Goal: Information Seeking & Learning: Learn about a topic

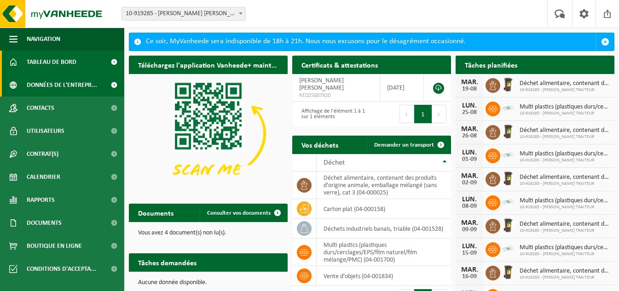
click at [56, 82] on span "Données de l'entrepr..." at bounding box center [62, 85] width 70 height 23
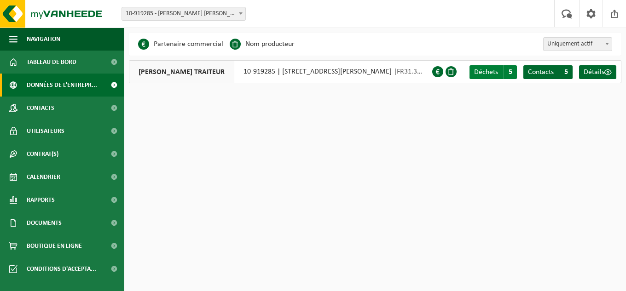
click at [494, 72] on span "Déchets" at bounding box center [486, 72] width 24 height 7
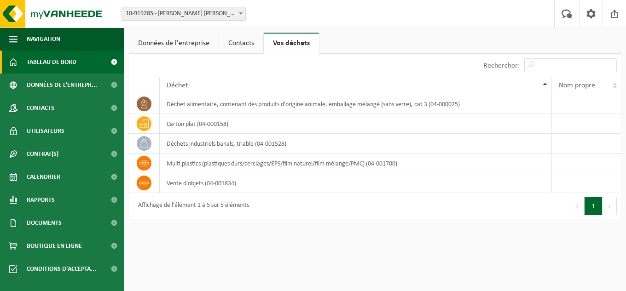
click at [41, 64] on span "Tableau de bord" at bounding box center [52, 62] width 50 height 23
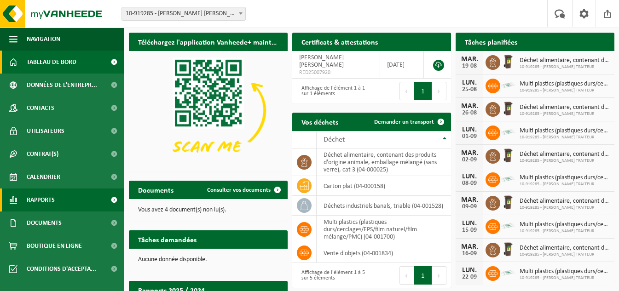
click at [46, 200] on span "Rapports" at bounding box center [41, 200] width 28 height 23
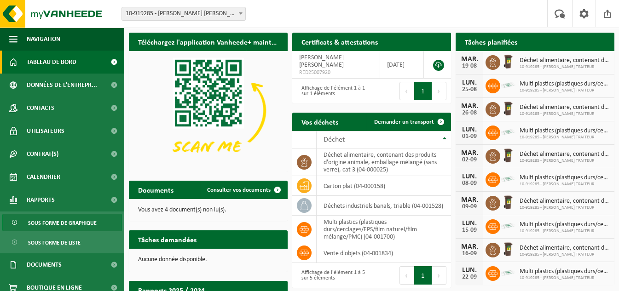
click at [76, 220] on span "Sous forme de graphique" at bounding box center [62, 222] width 69 height 17
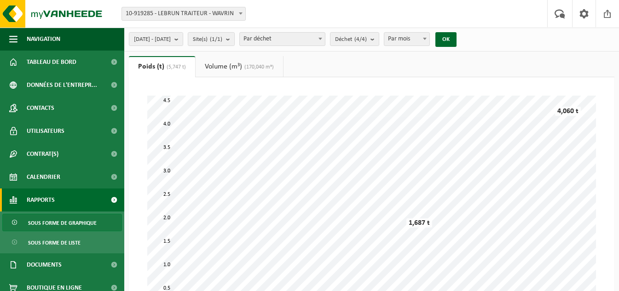
click at [279, 34] on span "Par déchet" at bounding box center [282, 39] width 85 height 13
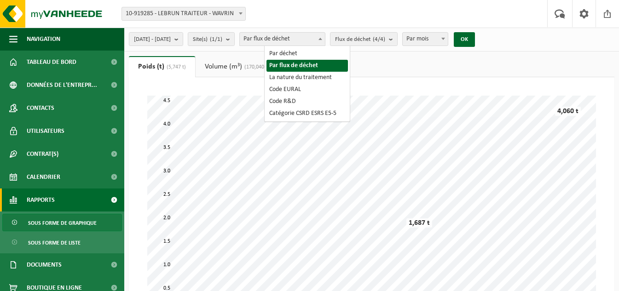
click at [293, 34] on span "Par flux de déchet" at bounding box center [282, 39] width 85 height 13
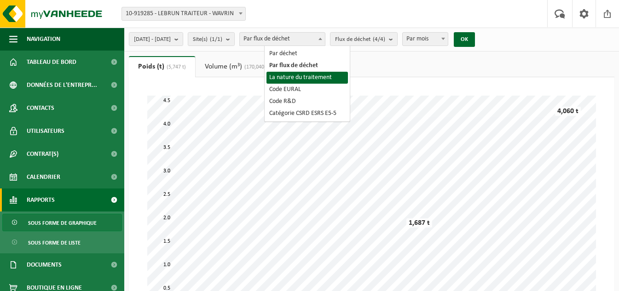
select select "3"
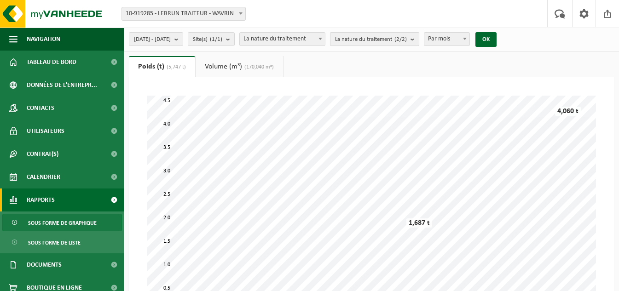
click at [391, 41] on span "La nature du traitement (2/2)" at bounding box center [371, 40] width 72 height 14
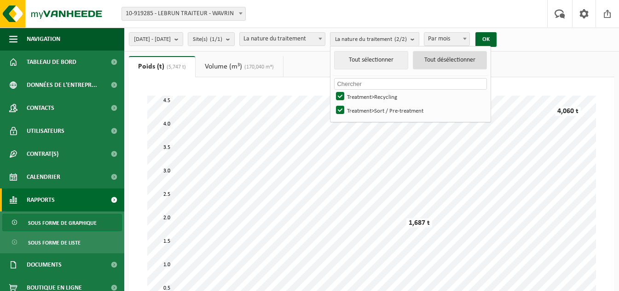
click at [474, 58] on button "Tout désélectionner" at bounding box center [450, 60] width 74 height 18
checkbox input "false"
click at [320, 38] on span "La nature du traitement" at bounding box center [282, 39] width 85 height 13
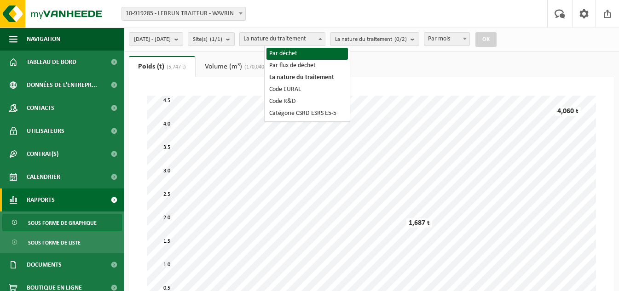
select select "1"
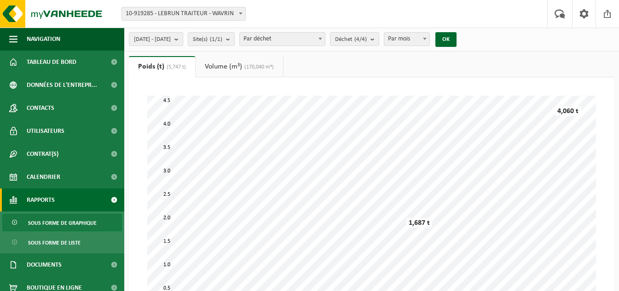
click at [232, 66] on link "Volume (m³) (170,040 m³)" at bounding box center [239, 66] width 87 height 21
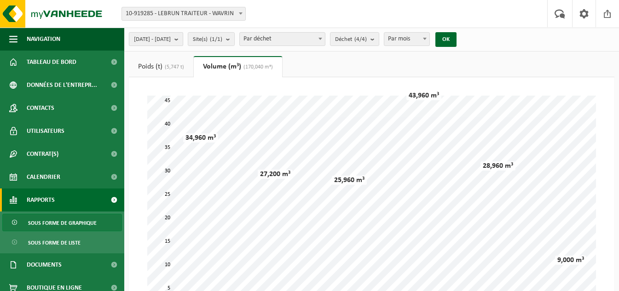
click at [171, 40] on span "2025-03-01 - 2025-08-19" at bounding box center [152, 40] width 37 height 14
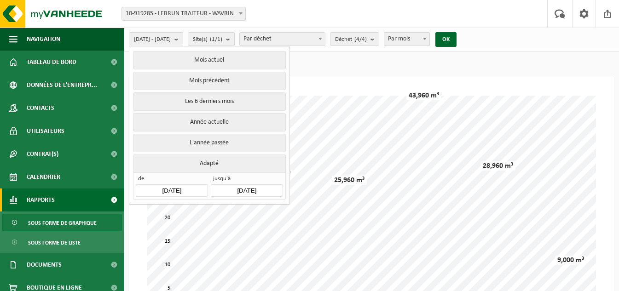
click at [164, 189] on input "2025-03-01" at bounding box center [172, 191] width 72 height 12
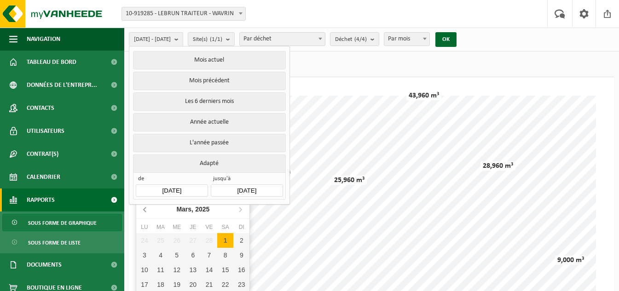
click at [146, 214] on icon at bounding box center [145, 209] width 15 height 15
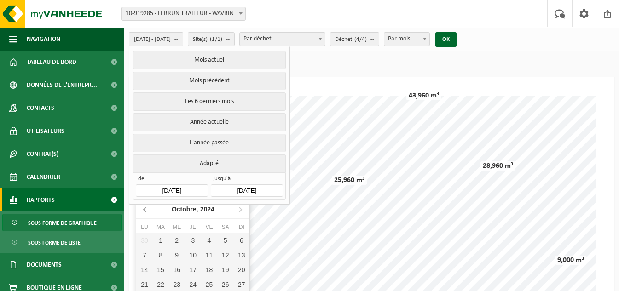
click at [146, 214] on icon at bounding box center [145, 209] width 15 height 15
click at [239, 243] on div "1" at bounding box center [241, 240] width 16 height 15
type input "[DATE]"
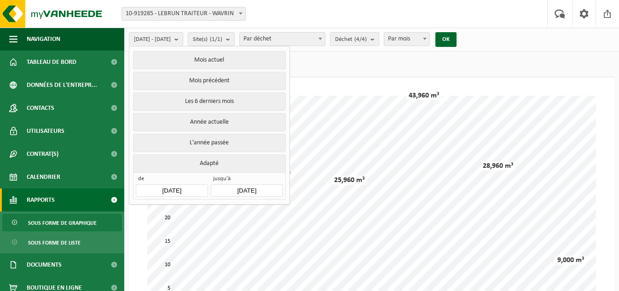
click at [325, 73] on ul "Poids (t) (5,747 t) Volume (m³) (170,040 m³)" at bounding box center [372, 66] width 486 height 21
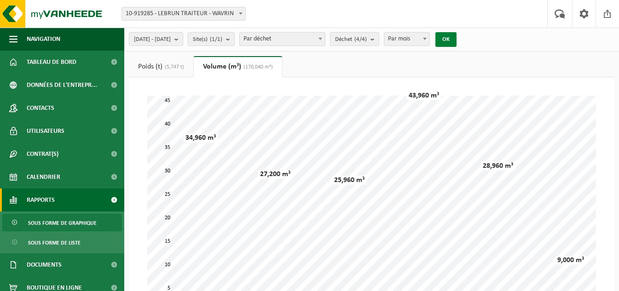
click at [457, 43] on button "OK" at bounding box center [445, 39] width 21 height 15
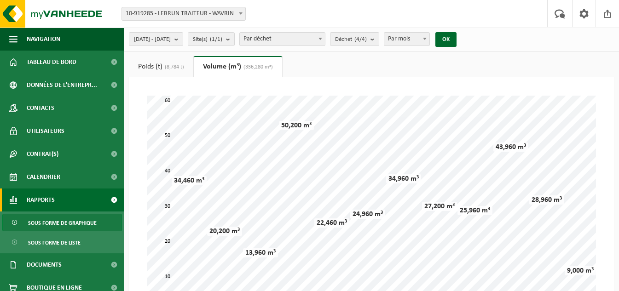
scroll to position [46, 0]
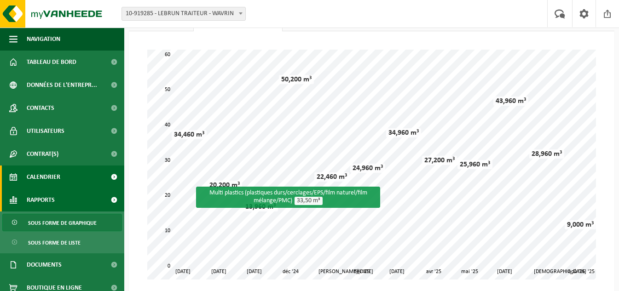
click at [88, 175] on link "Calendrier" at bounding box center [62, 177] width 124 height 23
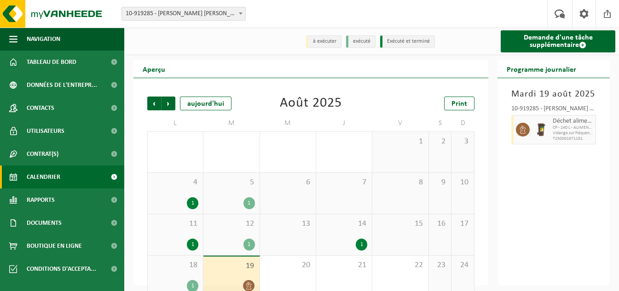
scroll to position [46, 0]
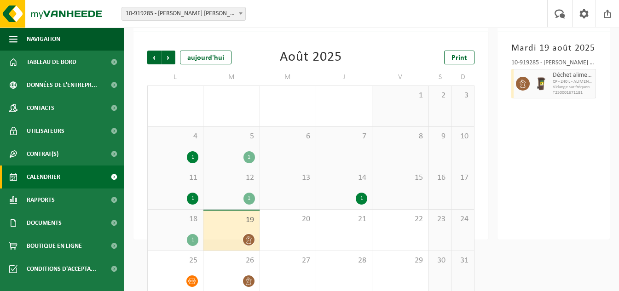
click at [360, 202] on div "1" at bounding box center [362, 199] width 12 height 12
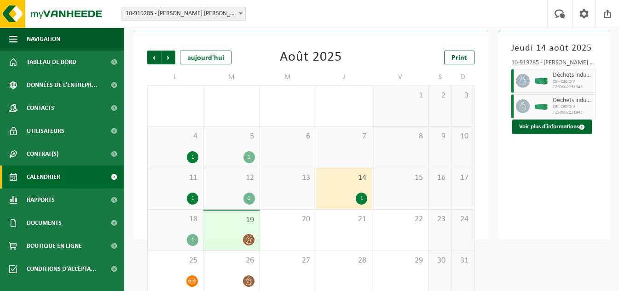
click at [251, 156] on div "1" at bounding box center [249, 157] width 12 height 12
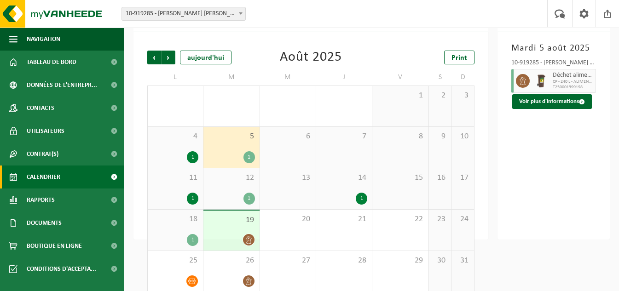
click at [188, 163] on div "1" at bounding box center [175, 157] width 46 height 12
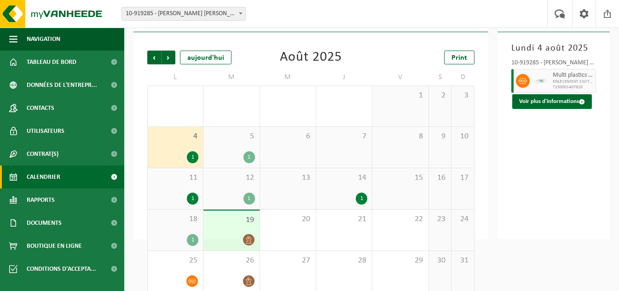
scroll to position [57, 0]
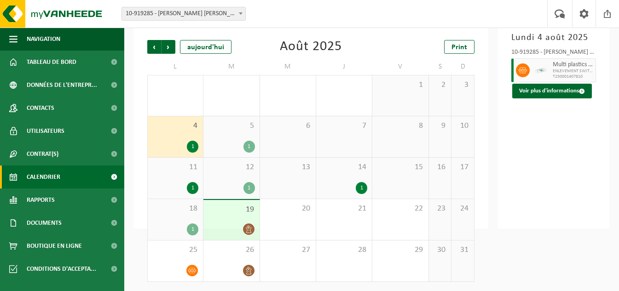
click at [192, 190] on div "1" at bounding box center [193, 188] width 12 height 12
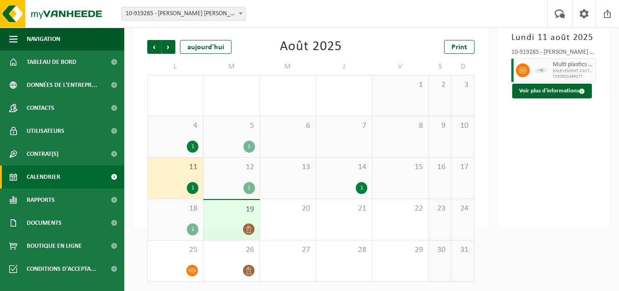
click at [249, 188] on div "1" at bounding box center [249, 188] width 12 height 12
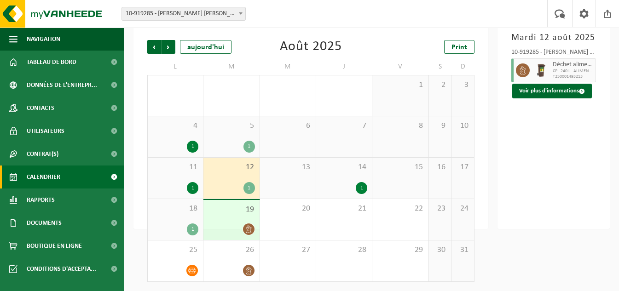
click at [249, 230] on icon at bounding box center [249, 230] width 8 height 8
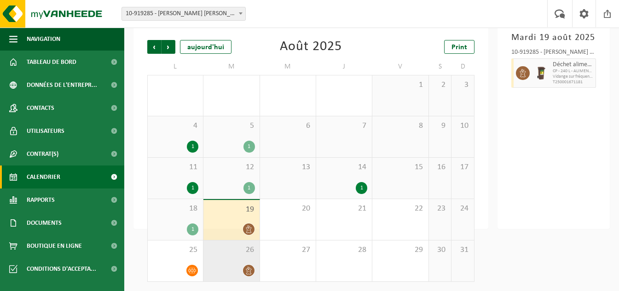
click at [248, 272] on icon at bounding box center [249, 271] width 8 height 8
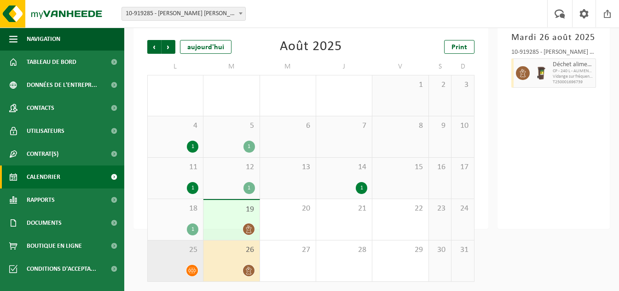
click at [191, 271] on icon at bounding box center [192, 271] width 8 height 8
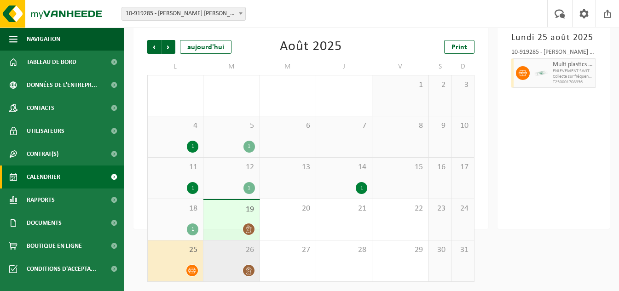
click at [249, 273] on icon at bounding box center [249, 271] width 8 height 8
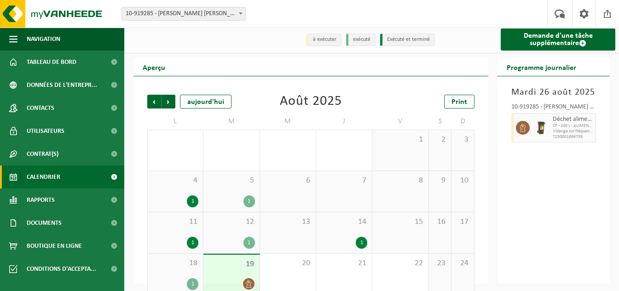
scroll to position [0, 0]
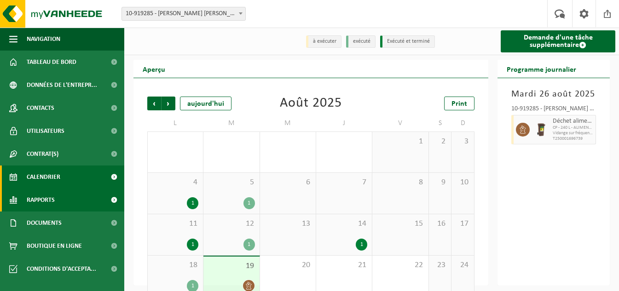
click at [37, 193] on span "Rapports" at bounding box center [41, 200] width 28 height 23
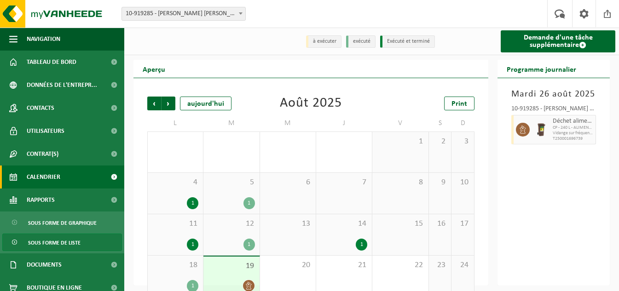
click at [60, 249] on span "Sous forme de liste" at bounding box center [54, 242] width 52 height 17
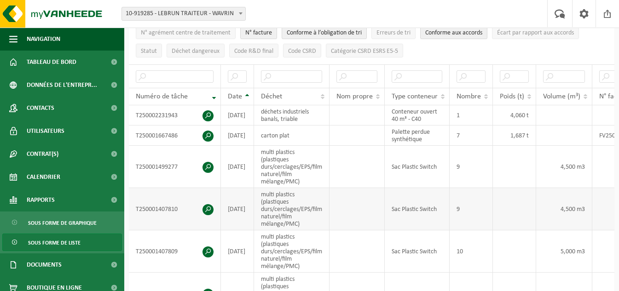
scroll to position [184, 0]
